Goal: Find specific page/section: Find specific page/section

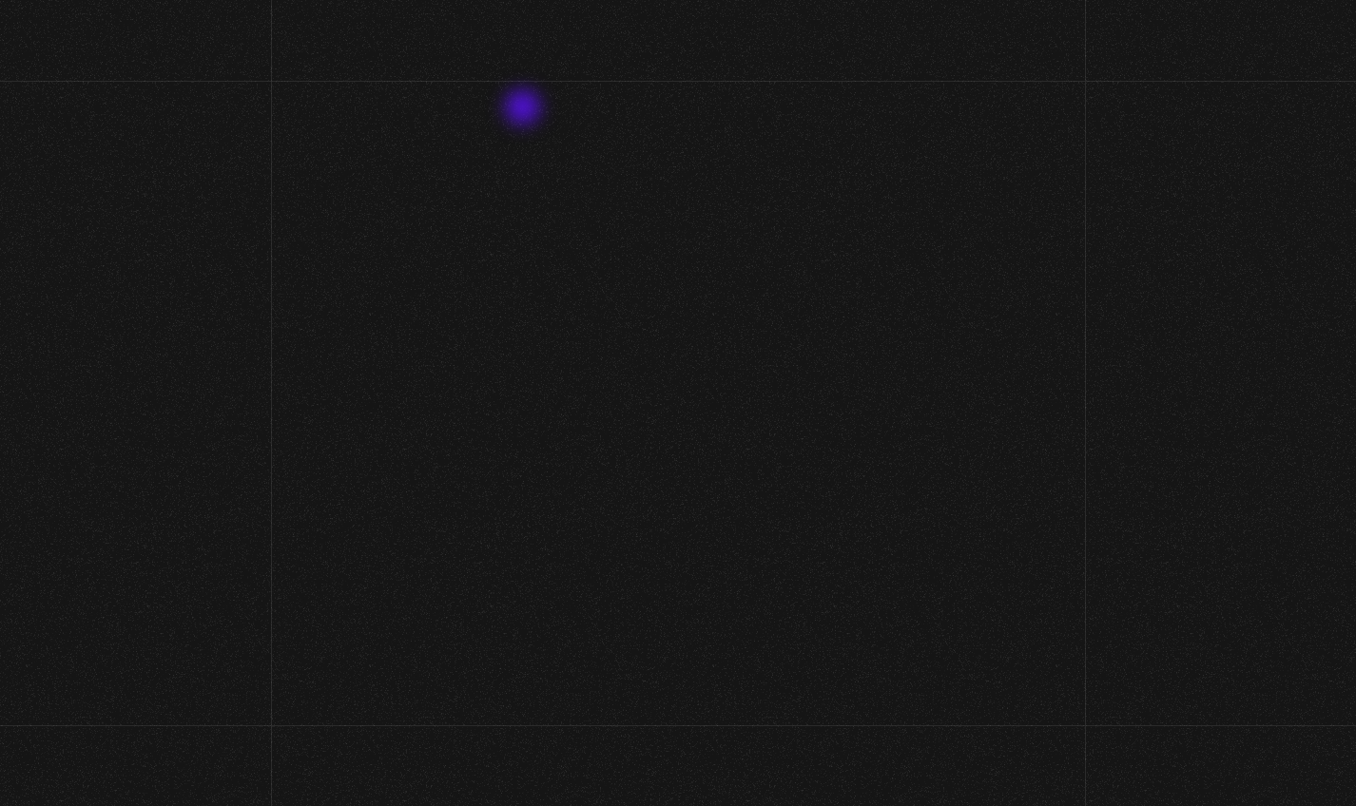
scroll to position [48, 0]
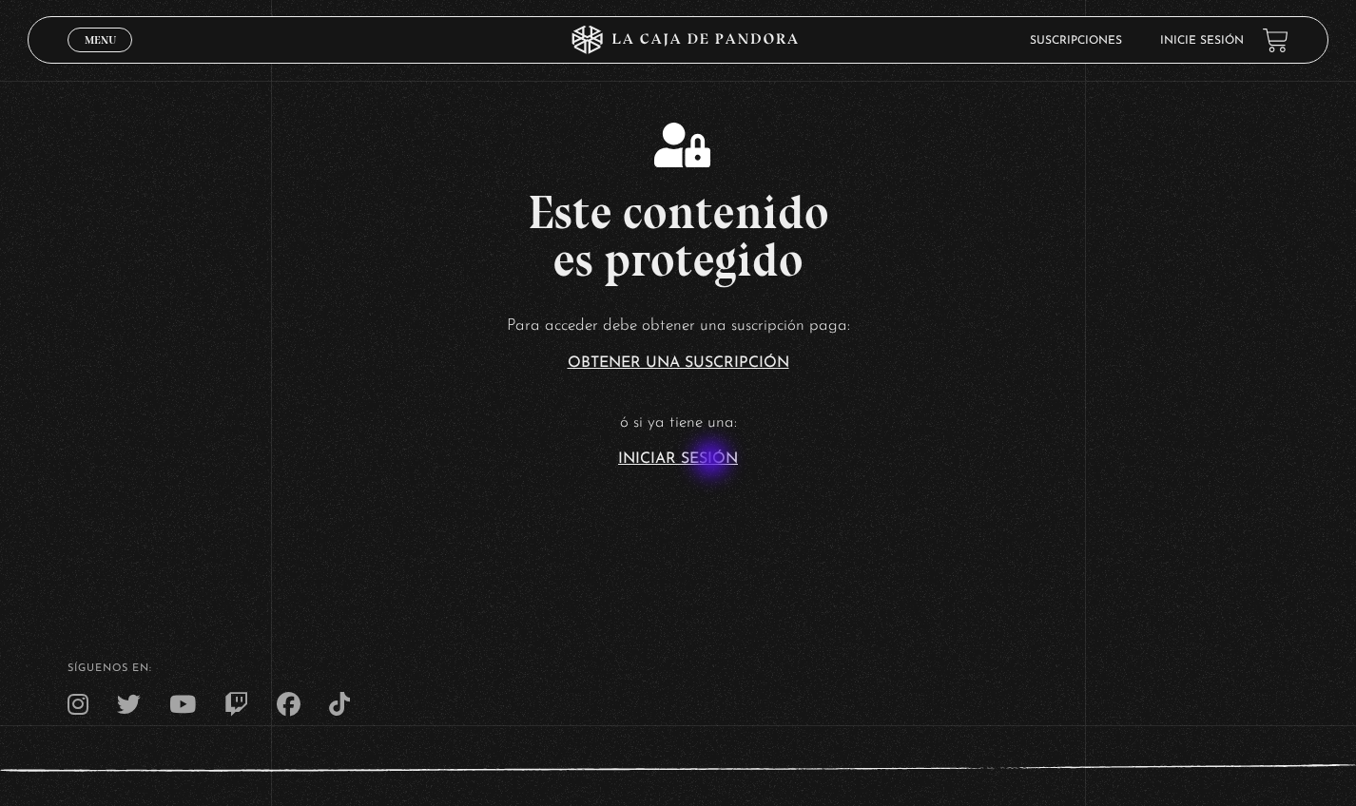
click at [713, 461] on link "Iniciar Sesión" at bounding box center [678, 459] width 120 height 15
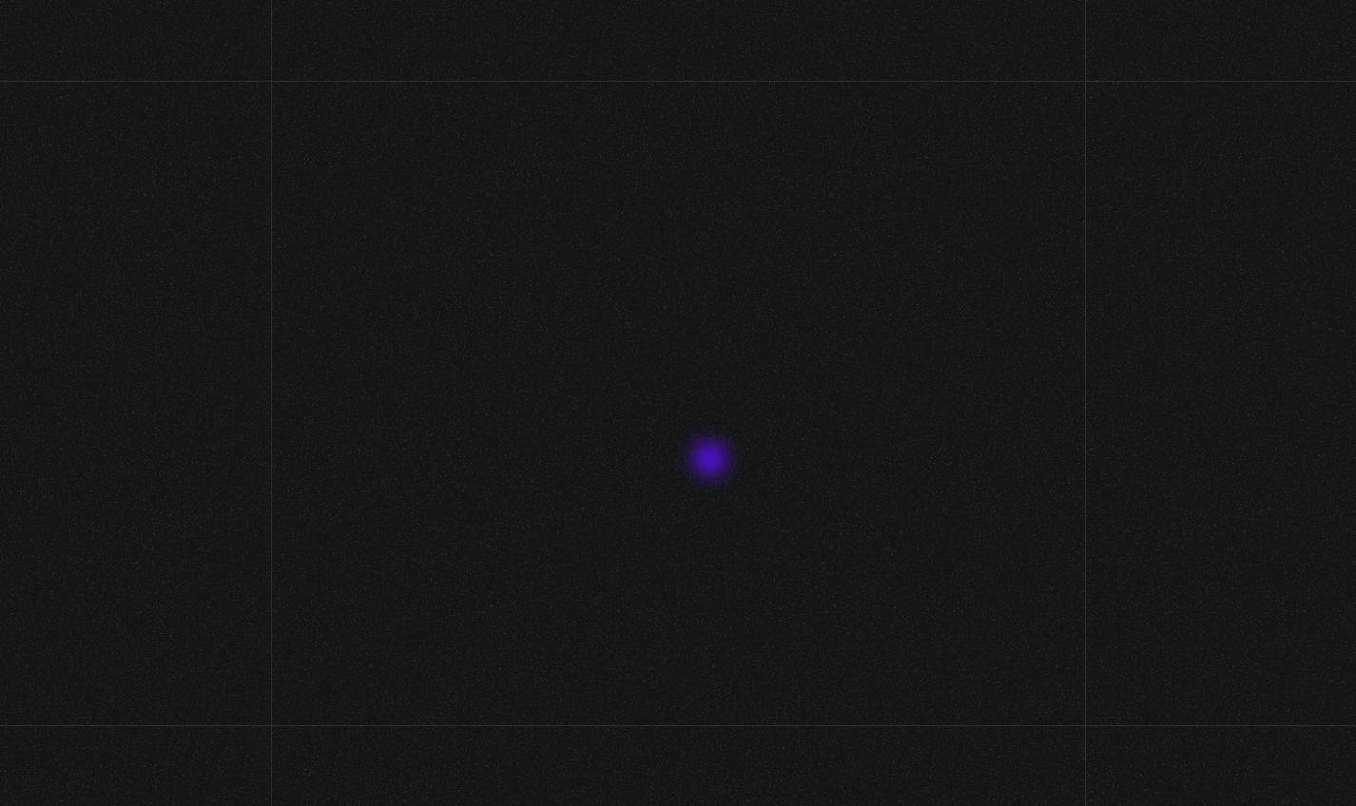
type input "ashlimari39@gmail.com"
click at [685, 646] on input "Acceder" at bounding box center [678, 648] width 262 height 48
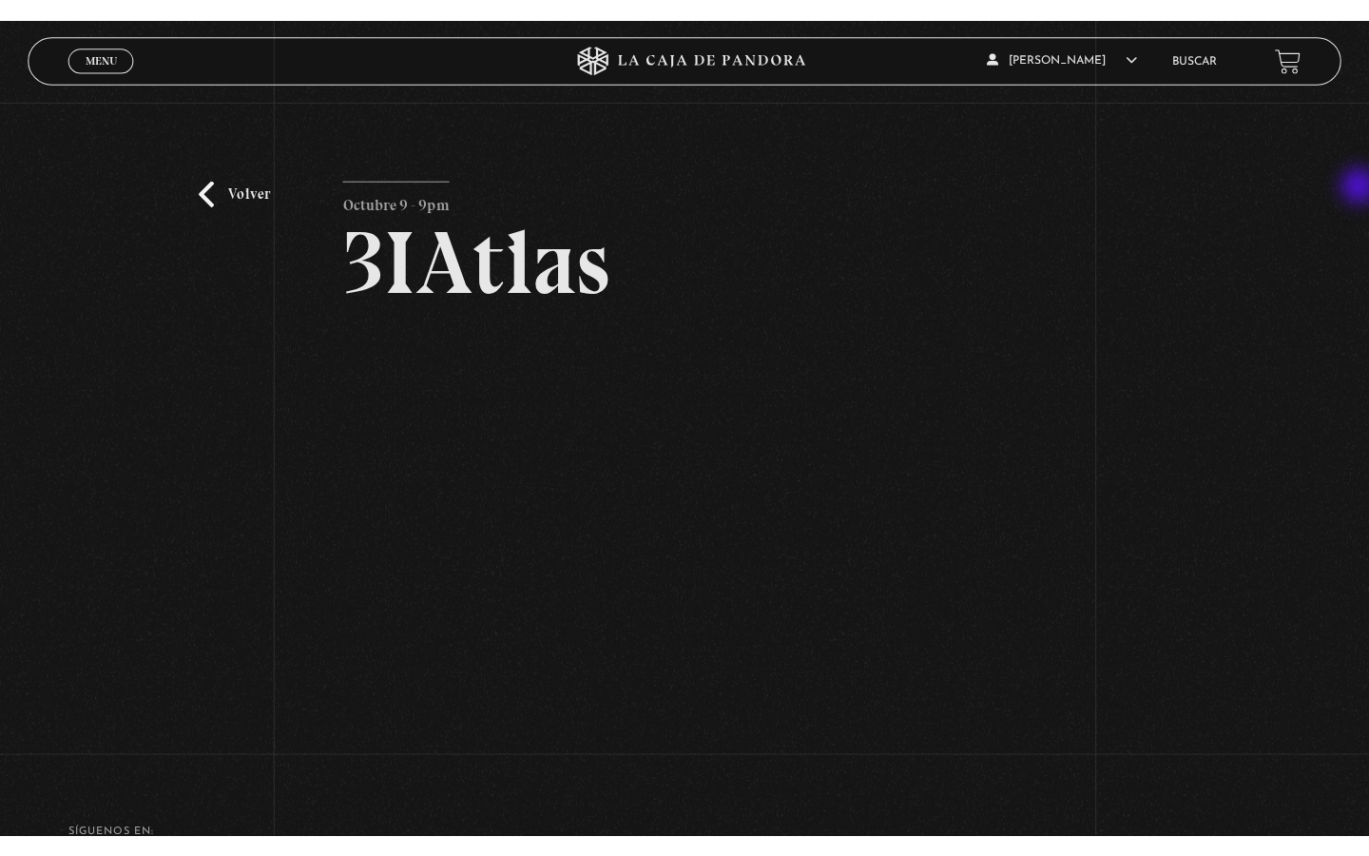
scroll to position [1, 0]
